Goal: Navigation & Orientation: Find specific page/section

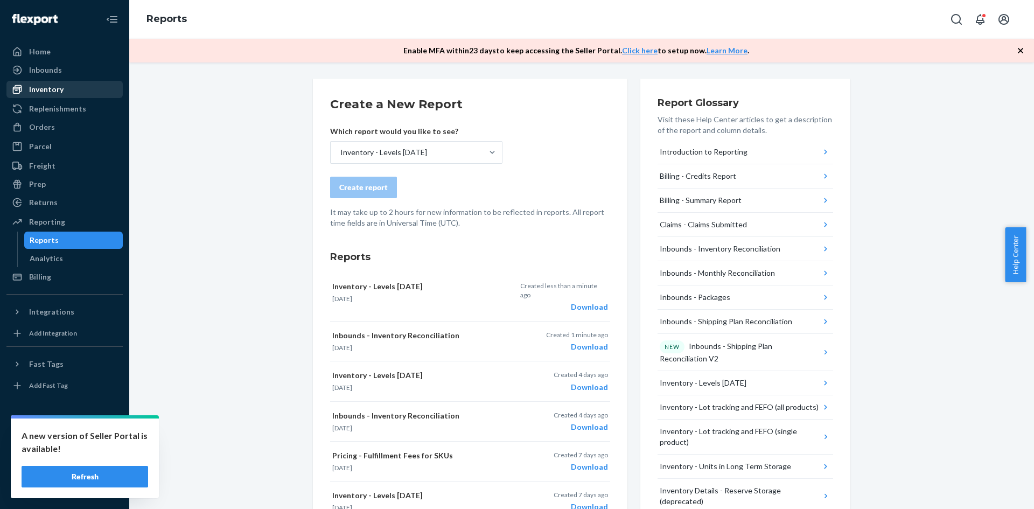
click at [44, 73] on div "Inbounds" at bounding box center [45, 70] width 33 height 11
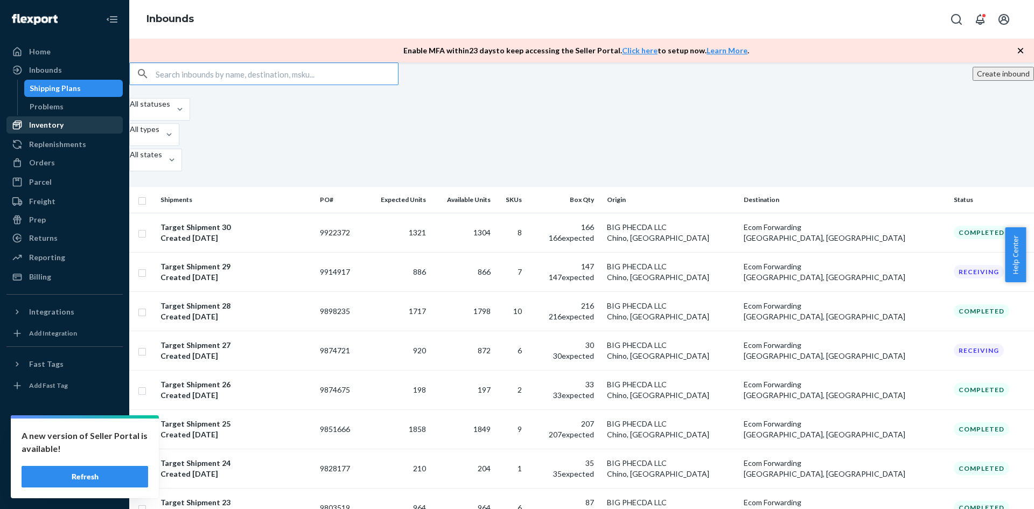
click at [44, 119] on div "Inventory" at bounding box center [65, 124] width 114 height 15
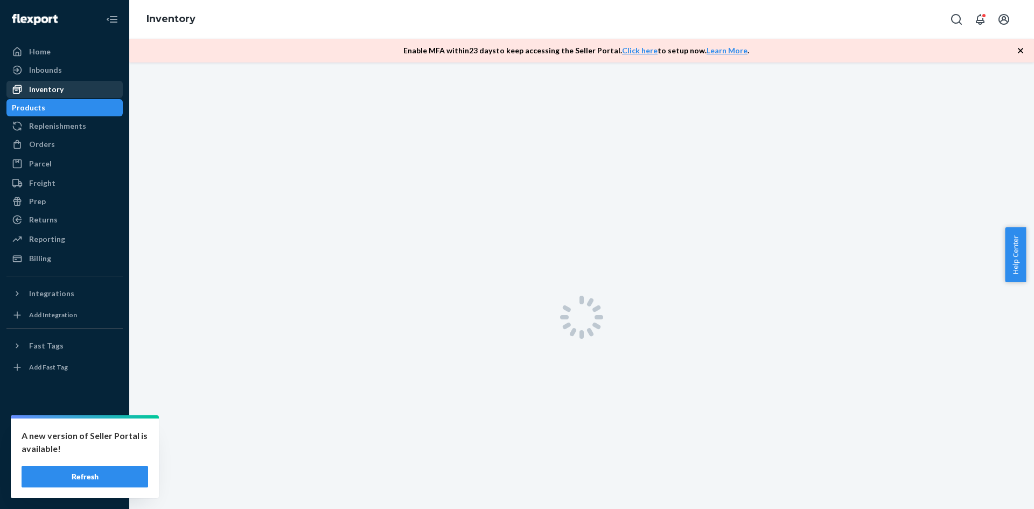
click at [61, 89] on div "Inventory" at bounding box center [46, 89] width 34 height 11
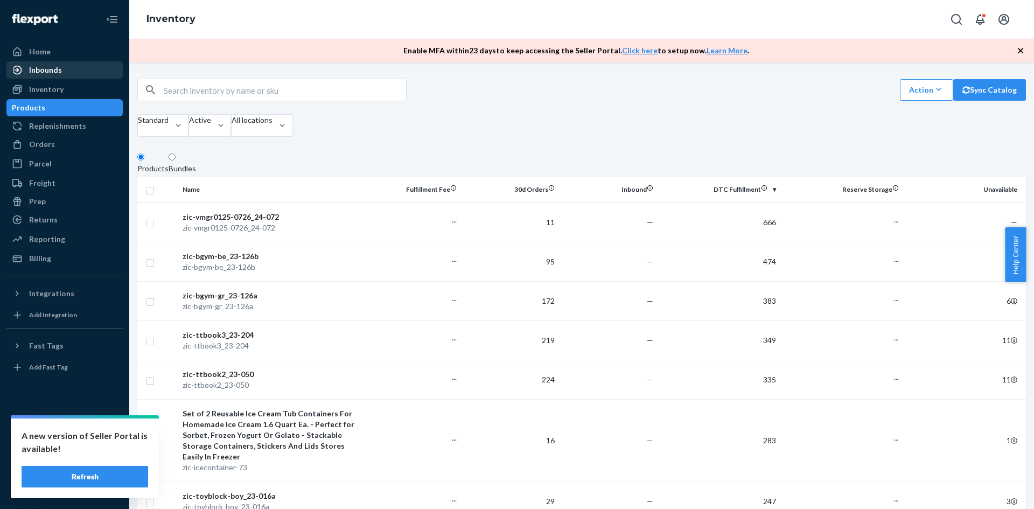
click at [61, 73] on div "Inbounds" at bounding box center [65, 69] width 114 height 15
